Goal: Use online tool/utility: Utilize a website feature to perform a specific function

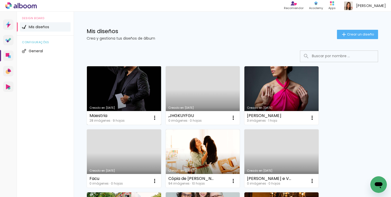
click at [150, 93] on link "Creado en [DATE]" at bounding box center [124, 95] width 74 height 58
